Goal: Navigation & Orientation: Find specific page/section

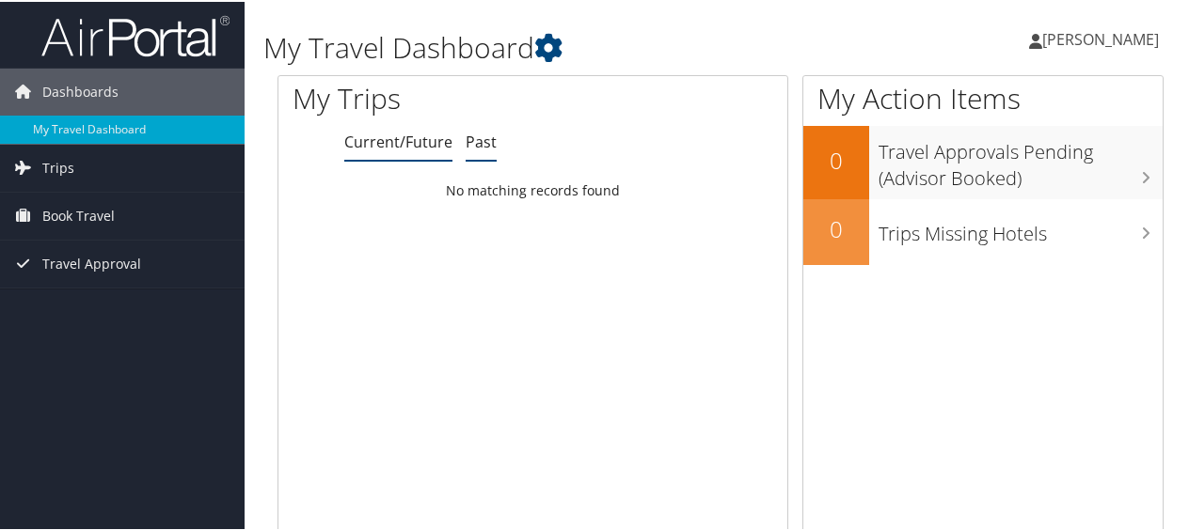
click at [483, 141] on link "Past" at bounding box center [481, 140] width 31 height 21
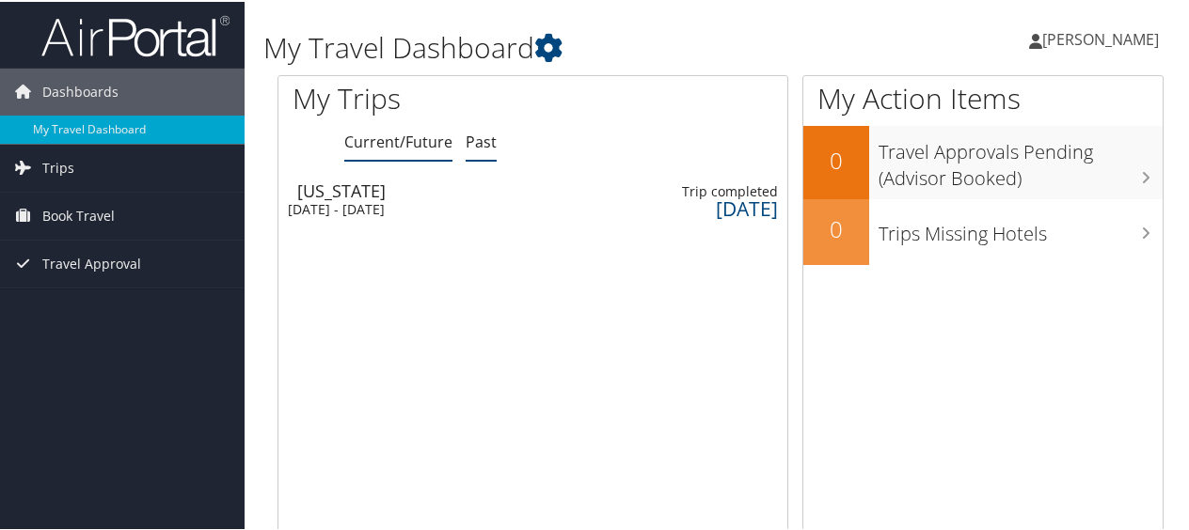
click at [403, 148] on link "Current/Future" at bounding box center [398, 140] width 108 height 21
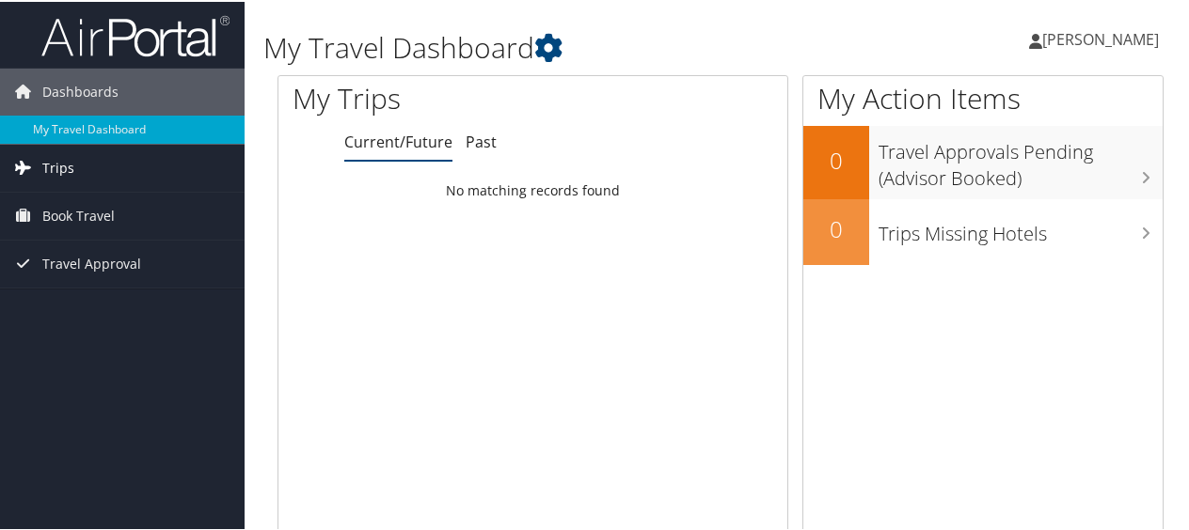
click at [119, 169] on link "Trips" at bounding box center [122, 166] width 245 height 47
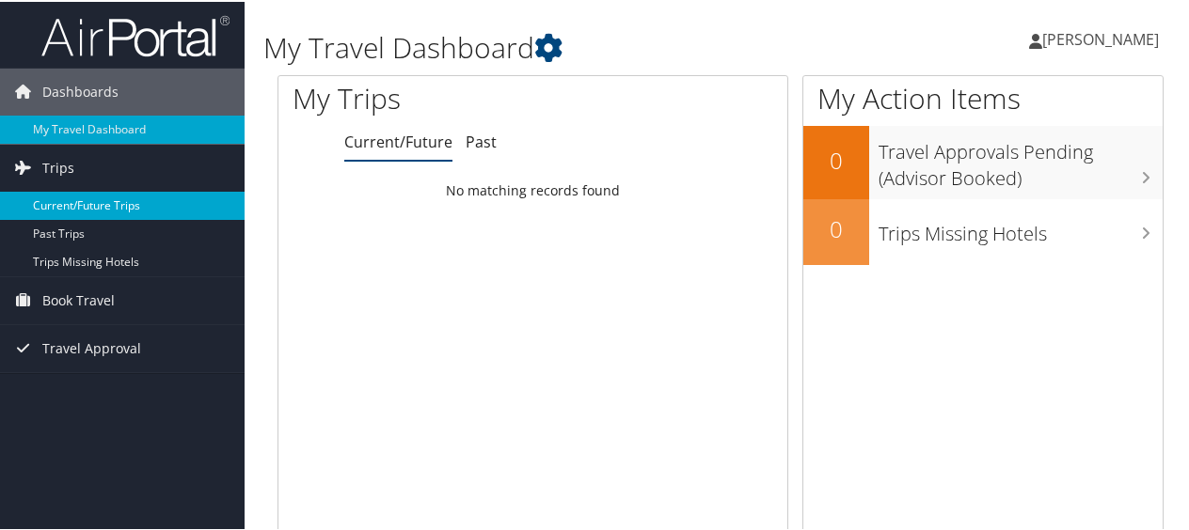
click at [158, 201] on link "Current/Future Trips" at bounding box center [122, 204] width 245 height 28
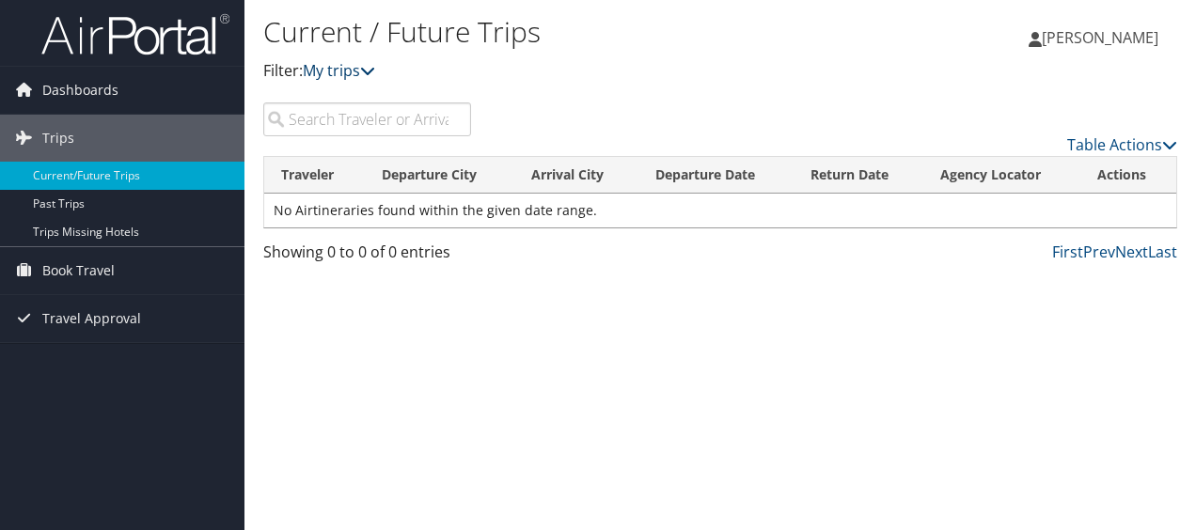
click at [375, 77] on icon at bounding box center [367, 70] width 15 height 15
click at [375, 70] on icon at bounding box center [367, 70] width 15 height 15
click at [45, 207] on link "Past Trips" at bounding box center [122, 204] width 245 height 28
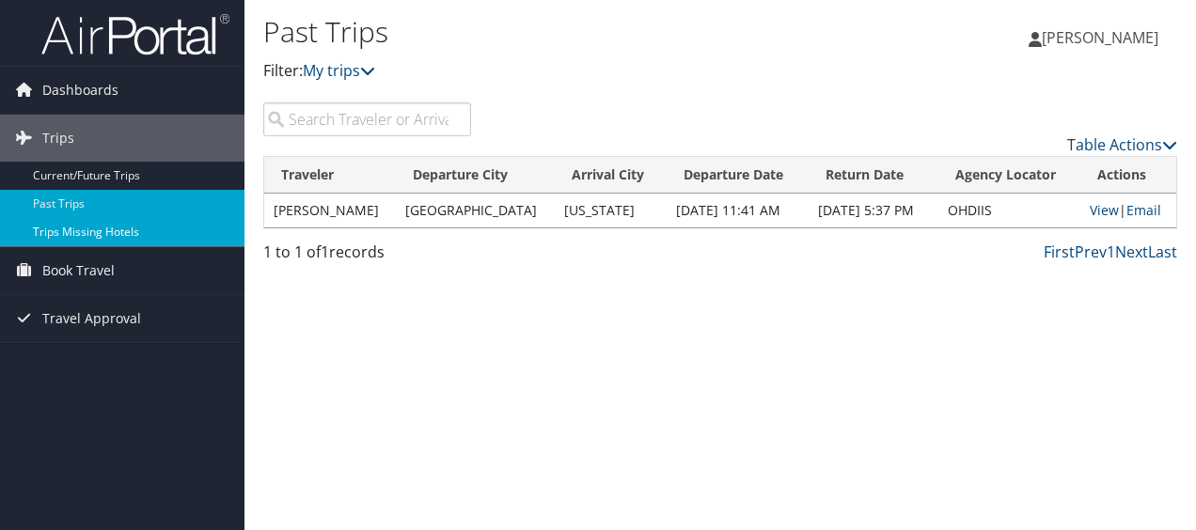
click at [137, 232] on link "Trips Missing Hotels" at bounding box center [122, 232] width 245 height 28
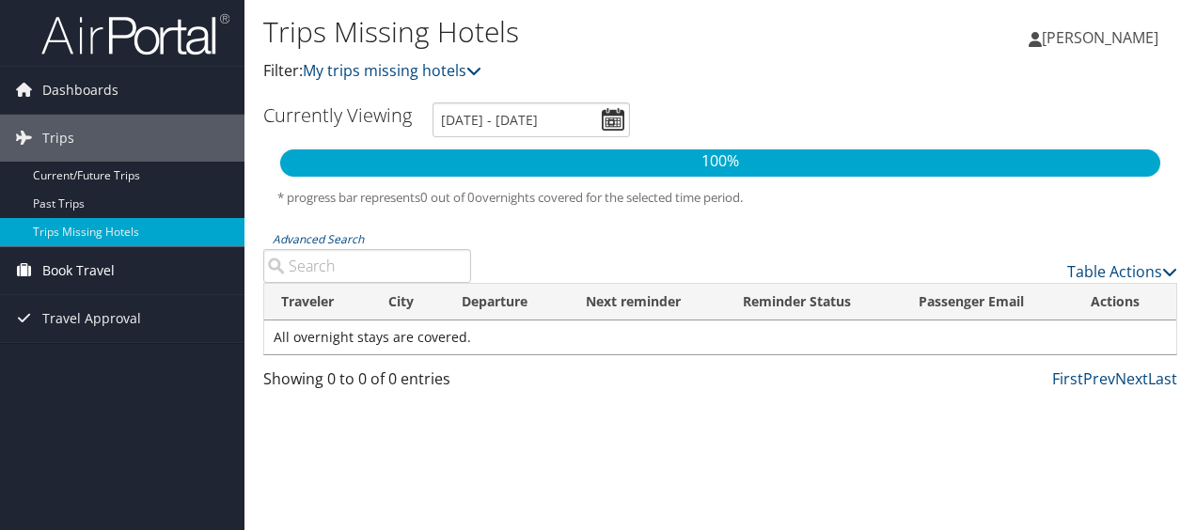
click at [129, 263] on link "Book Travel" at bounding box center [122, 270] width 245 height 47
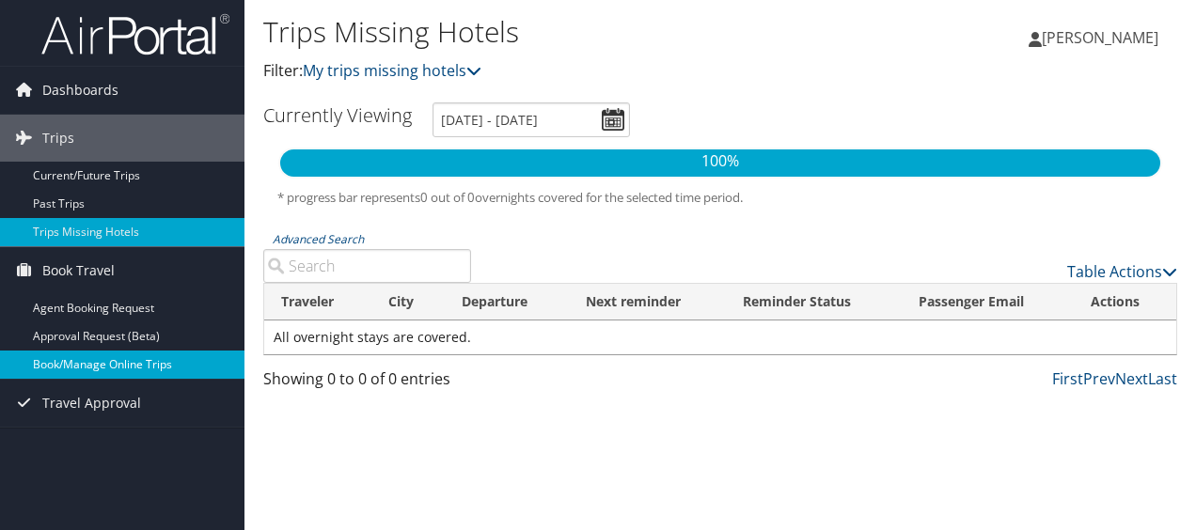
click at [137, 360] on link "Book/Manage Online Trips" at bounding box center [122, 365] width 245 height 28
